Goal: Information Seeking & Learning: Find specific page/section

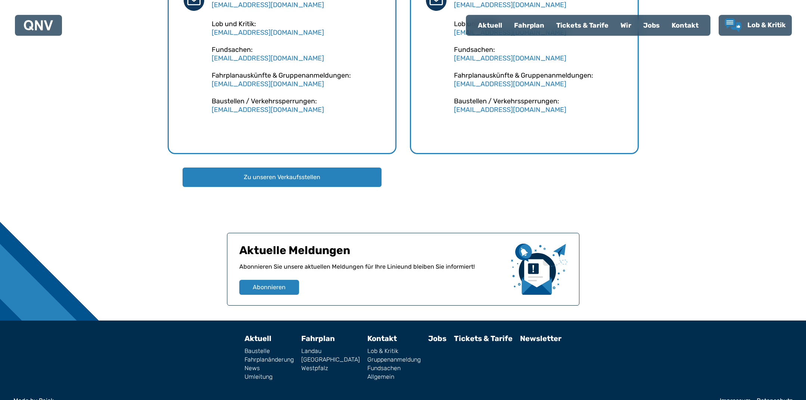
scroll to position [609, 0]
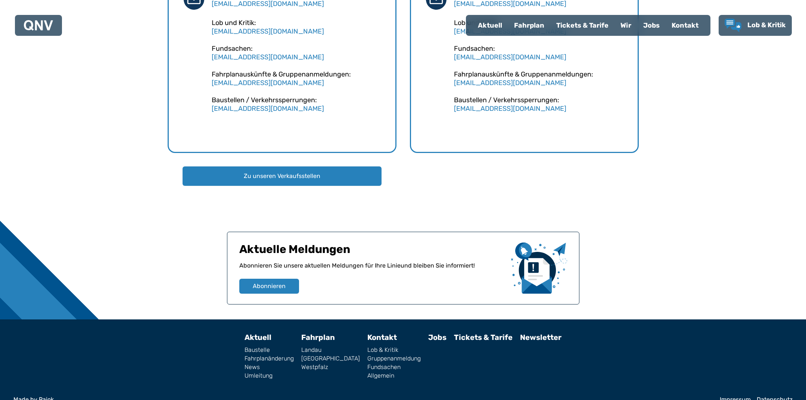
click at [327, 369] on link "Westpfalz" at bounding box center [330, 367] width 59 height 6
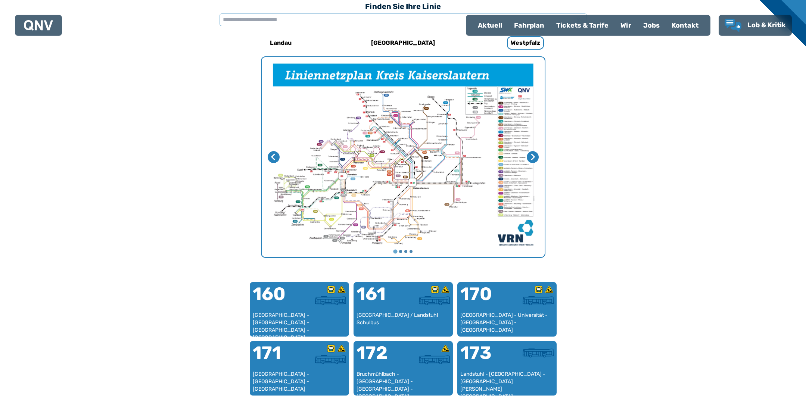
scroll to position [230, 0]
click at [386, 198] on img "1 von 4" at bounding box center [403, 157] width 283 height 200
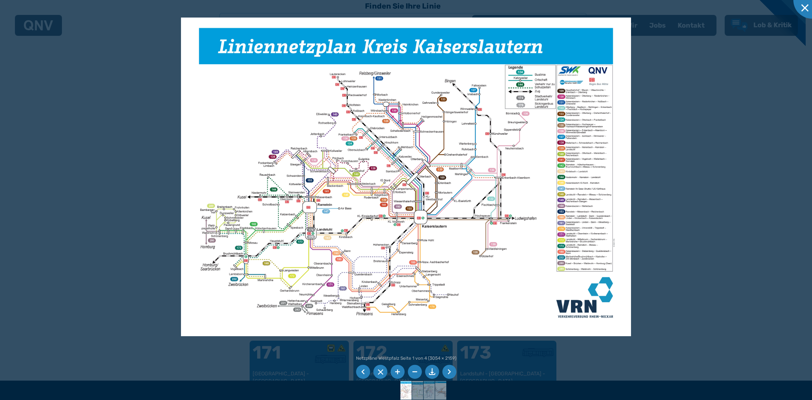
click at [392, 175] on img at bounding box center [406, 177] width 451 height 318
click at [397, 171] on img at bounding box center [406, 177] width 451 height 318
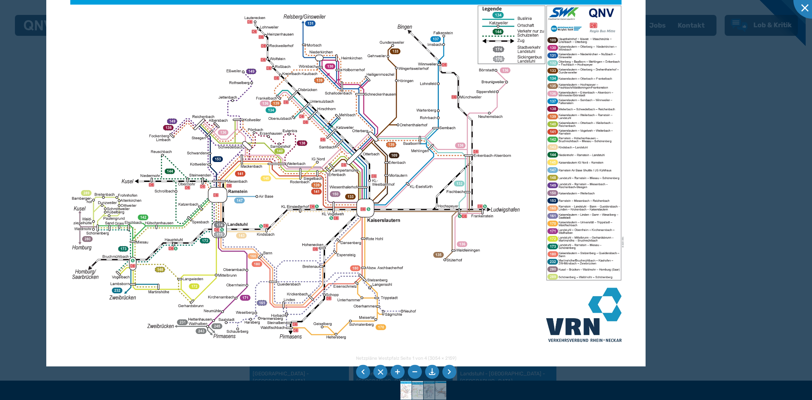
click at [419, 391] on img at bounding box center [418, 390] width 27 height 19
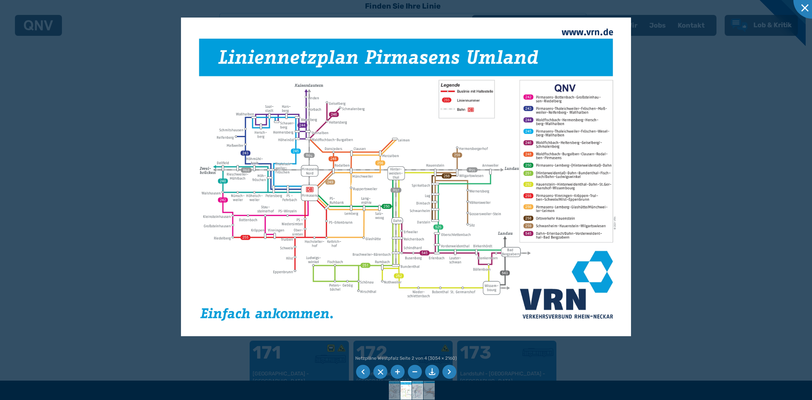
click at [419, 388] on img at bounding box center [418, 390] width 27 height 19
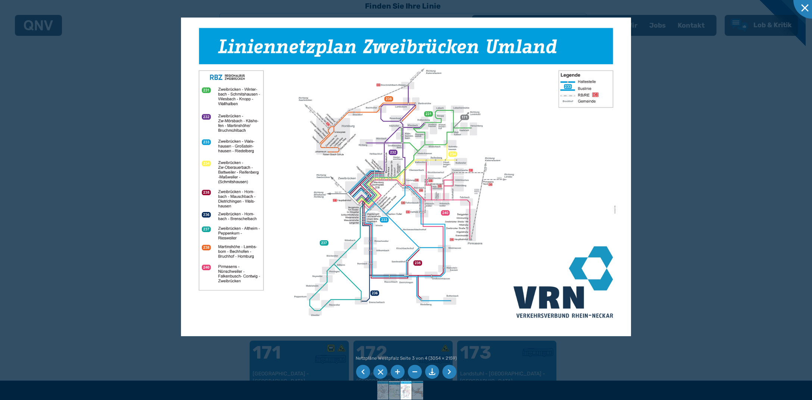
click at [426, 389] on div at bounding box center [406, 390] width 812 height 19
click at [419, 391] on img at bounding box center [418, 390] width 27 height 19
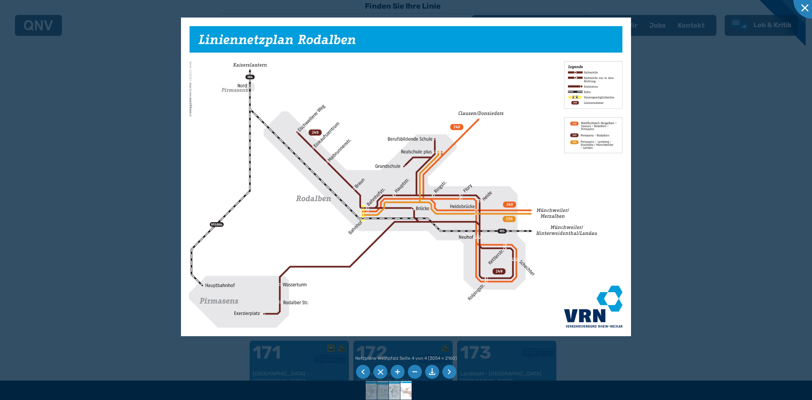
click at [393, 392] on img at bounding box center [395, 390] width 27 height 19
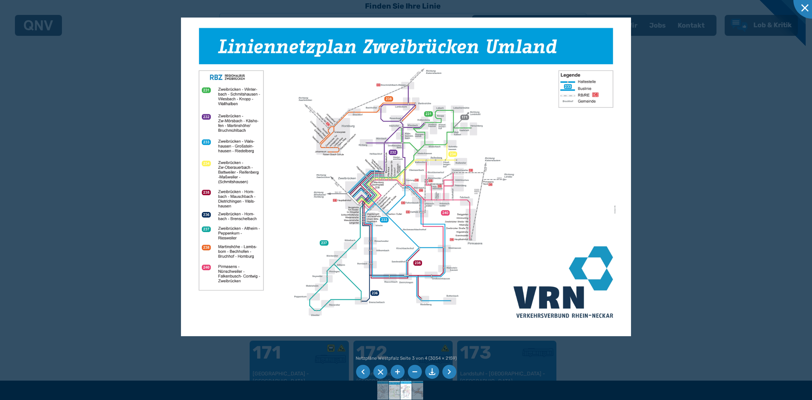
click at [393, 389] on img at bounding box center [395, 390] width 27 height 19
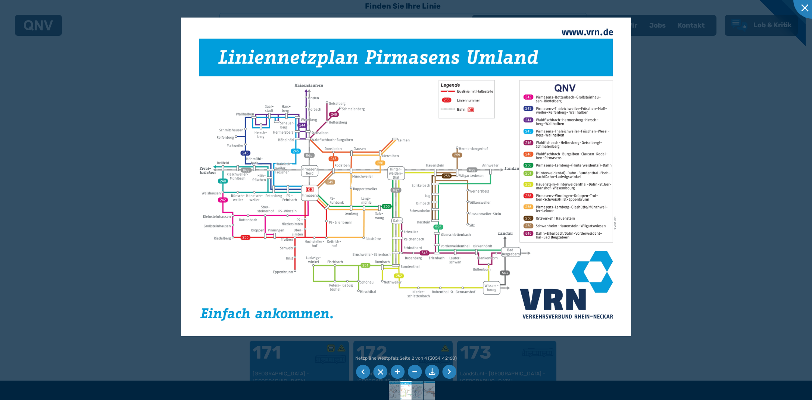
click at [388, 388] on div at bounding box center [406, 390] width 812 height 19
click at [395, 389] on img at bounding box center [395, 390] width 27 height 19
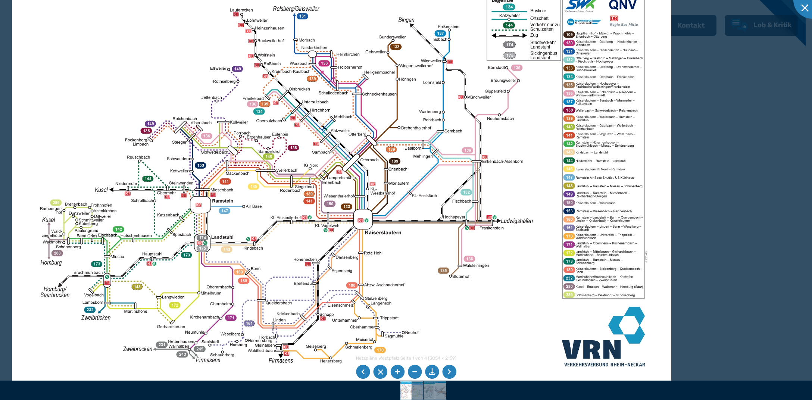
click at [481, 283] on img at bounding box center [342, 160] width 660 height 466
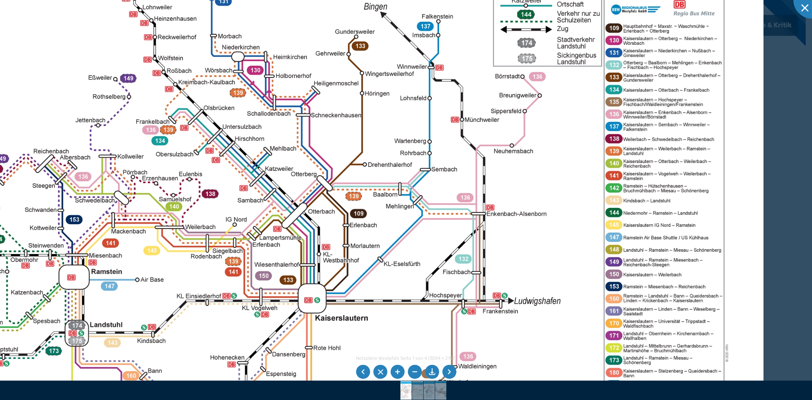
click at [339, 117] on img at bounding box center [281, 212] width 966 height 683
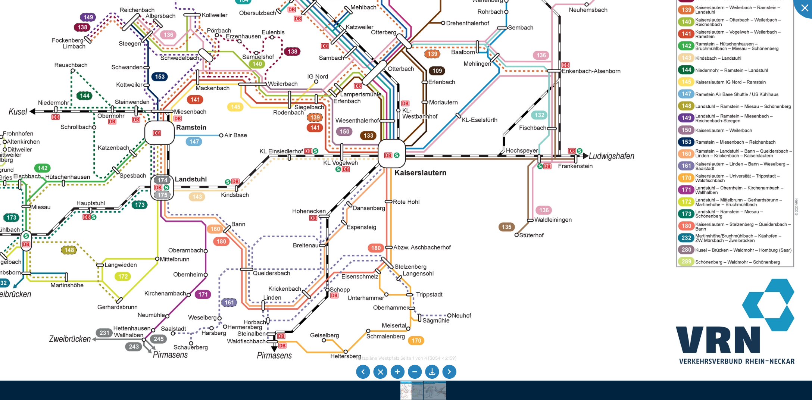
click at [491, 193] on img at bounding box center [361, 69] width 942 height 666
click at [415, 388] on img at bounding box center [418, 390] width 27 height 19
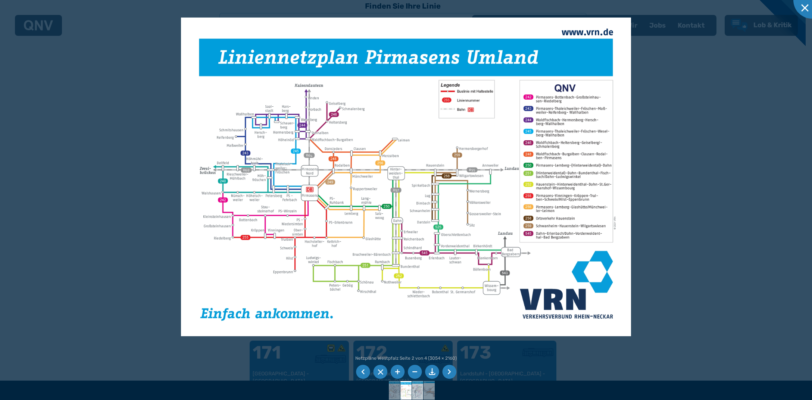
click at [419, 386] on img at bounding box center [418, 390] width 27 height 19
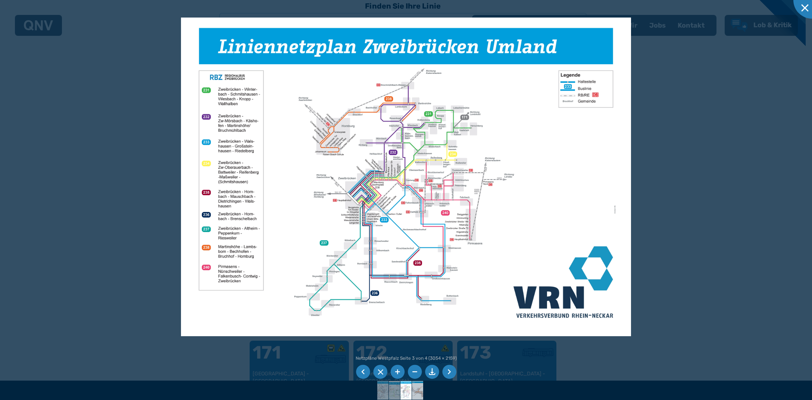
click at [420, 388] on img at bounding box center [418, 390] width 27 height 19
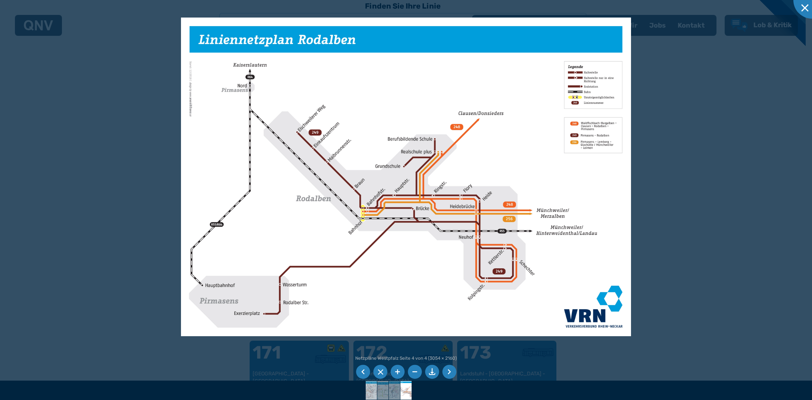
click at [371, 391] on img at bounding box center [371, 390] width 27 height 19
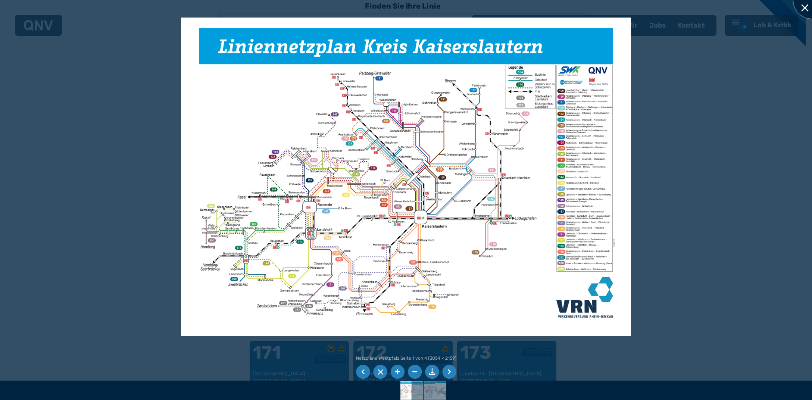
click at [806, 5] on div at bounding box center [812, -1] width 37 height 37
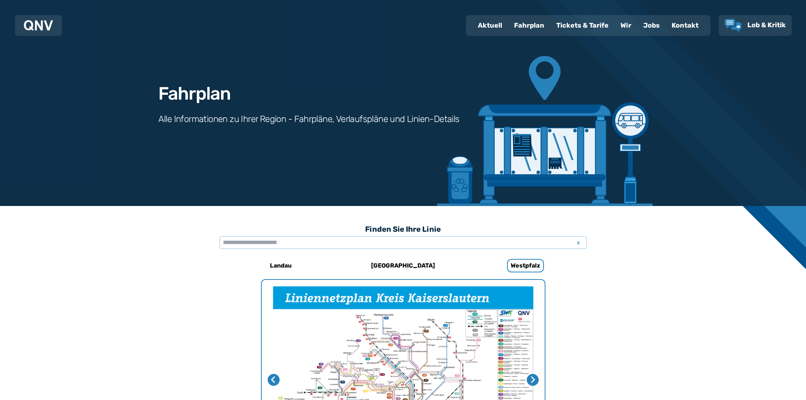
scroll to position [0, 0]
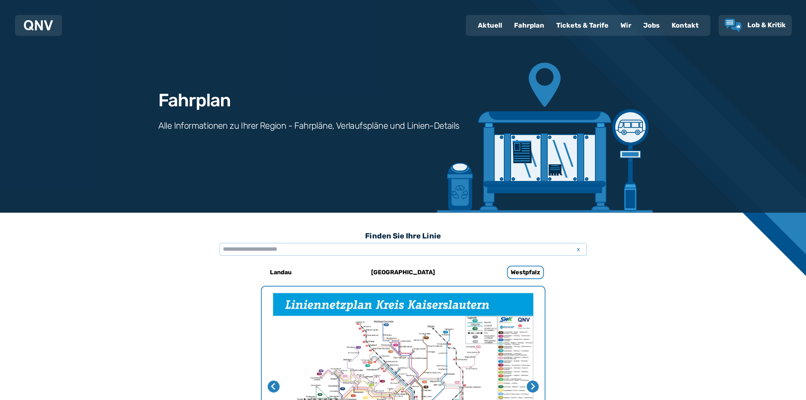
click at [413, 118] on div "Fahrplan Alle Informationen zu Ihrer Region - Fahrpläne, Verlaufspläne und Lini…" at bounding box center [403, 106] width 538 height 213
drag, startPoint x: 408, startPoint y: 260, endPoint x: 410, endPoint y: 271, distance: 11.4
click at [410, 256] on input "text" at bounding box center [403, 249] width 367 height 13
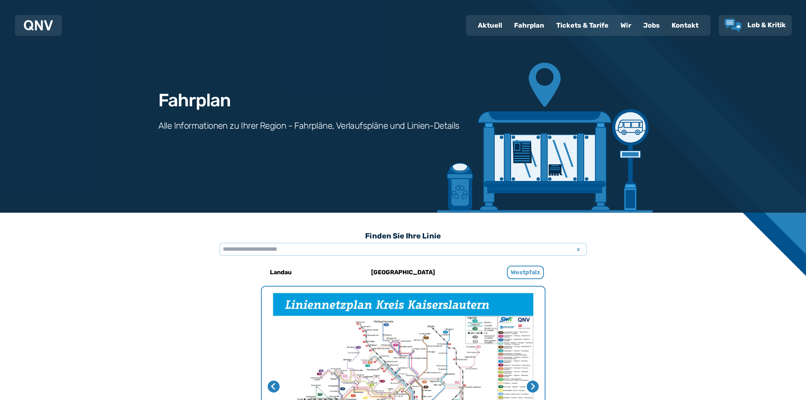
click at [526, 270] on h6 "Westpfalz" at bounding box center [525, 272] width 37 height 13
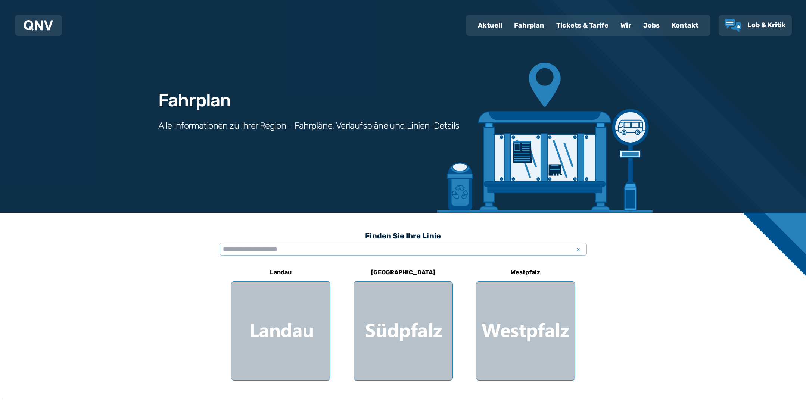
scroll to position [162, 0]
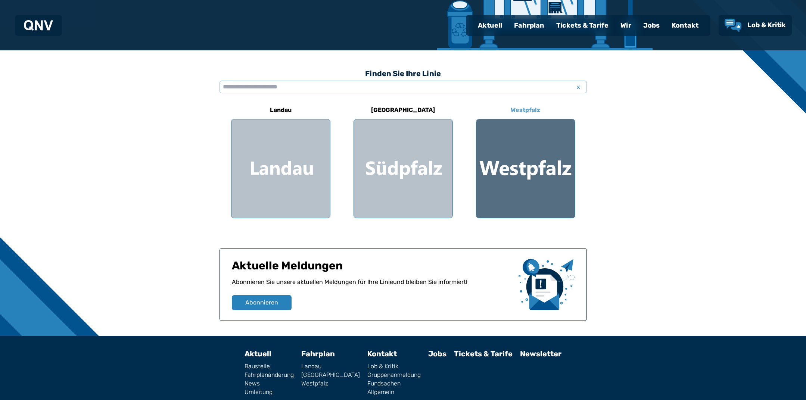
click at [542, 164] on div at bounding box center [525, 168] width 99 height 99
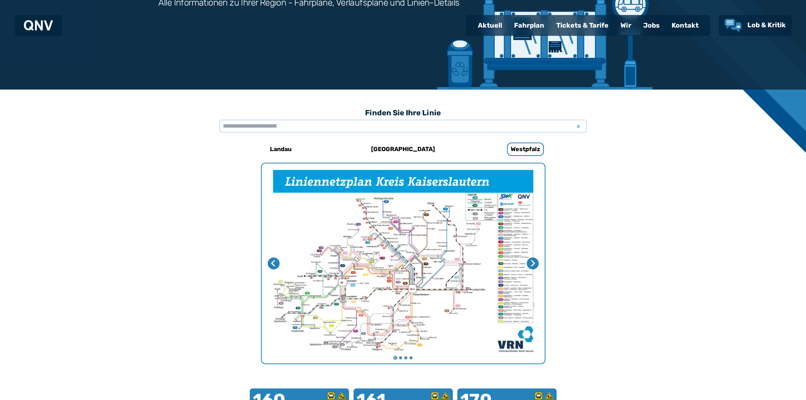
scroll to position [68, 0]
